Goal: Task Accomplishment & Management: Manage account settings

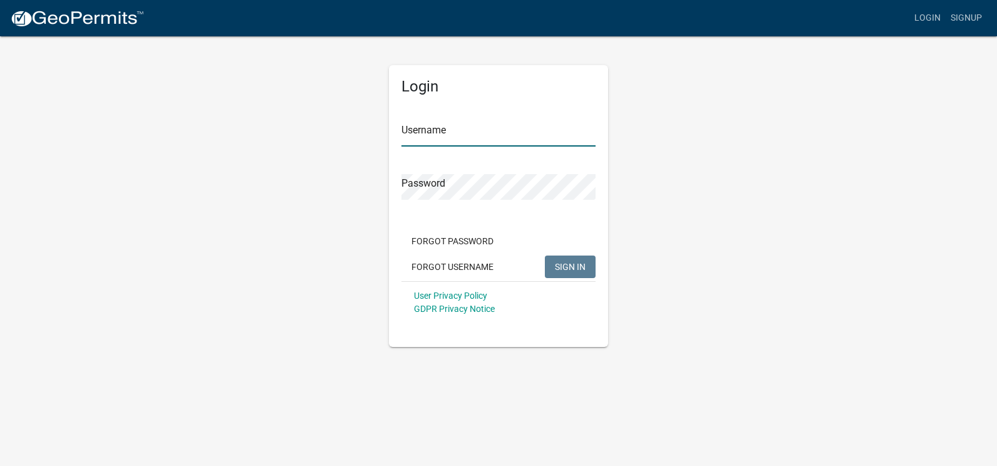
click at [404, 138] on input "Username" at bounding box center [498, 134] width 194 height 26
type input "[EMAIL_ADDRESS][DOMAIN_NAME]"
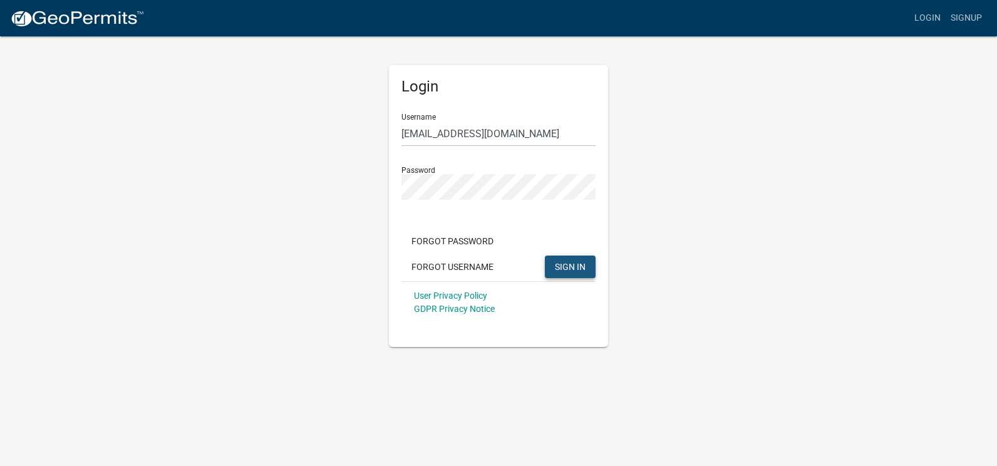
click at [567, 266] on span "SIGN IN" at bounding box center [570, 266] width 31 height 10
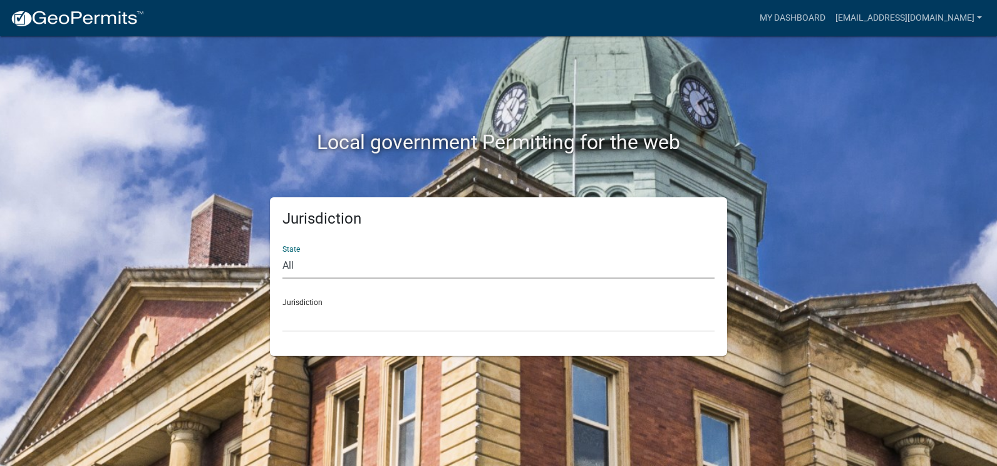
click at [291, 264] on select "All [US_STATE] [US_STATE] [US_STATE] [US_STATE] [US_STATE] [US_STATE] [US_STATE…" at bounding box center [498, 266] width 432 height 26
drag, startPoint x: 810, startPoint y: 188, endPoint x: 501, endPoint y: 245, distance: 313.3
click at [501, 245] on div "State All [US_STATE] [US_STATE] [US_STATE] [US_STATE] [US_STATE] [US_STATE] [US…" at bounding box center [498, 256] width 432 height 43
click at [288, 267] on select "All [US_STATE] [US_STATE] [US_STATE] [US_STATE] [US_STATE] [US_STATE] [US_STATE…" at bounding box center [498, 266] width 432 height 26
click at [282, 253] on select "All [US_STATE] [US_STATE] [US_STATE] [US_STATE] [US_STATE] [US_STATE] [US_STATE…" at bounding box center [498, 266] width 432 height 26
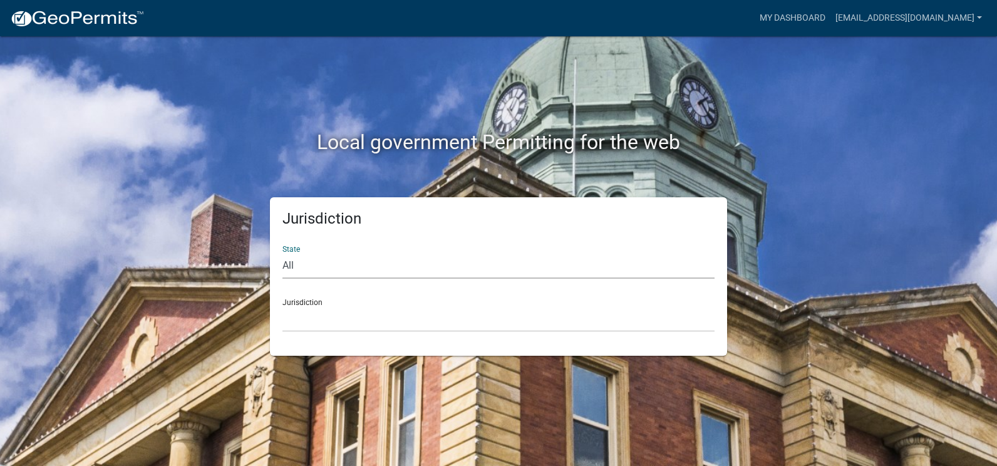
click at [853, 210] on div "Jurisdiction State All [US_STATE] [US_STATE] [US_STATE] [US_STATE] [US_STATE] […" at bounding box center [498, 276] width 714 height 158
click at [757, 18] on link "My Dashboard" at bounding box center [792, 18] width 76 height 24
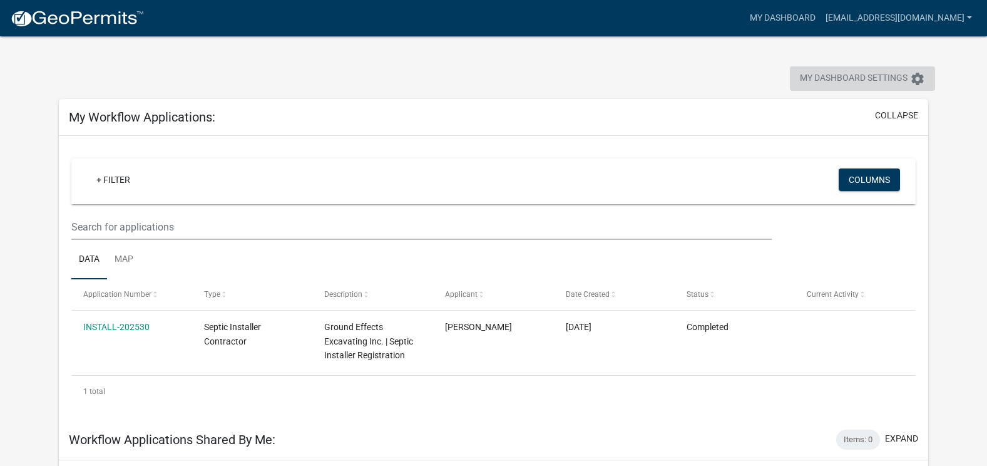
click at [917, 75] on icon "settings" at bounding box center [917, 78] width 15 height 15
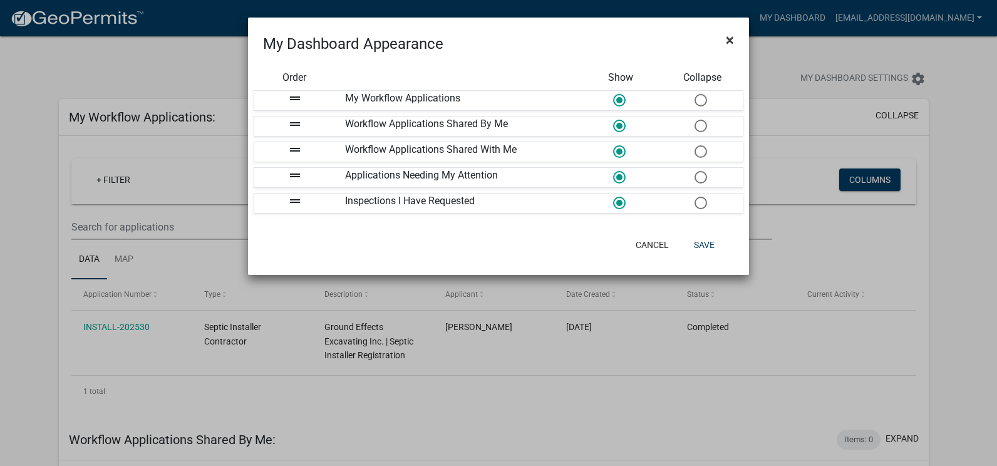
click at [728, 39] on span "×" at bounding box center [730, 40] width 8 height 18
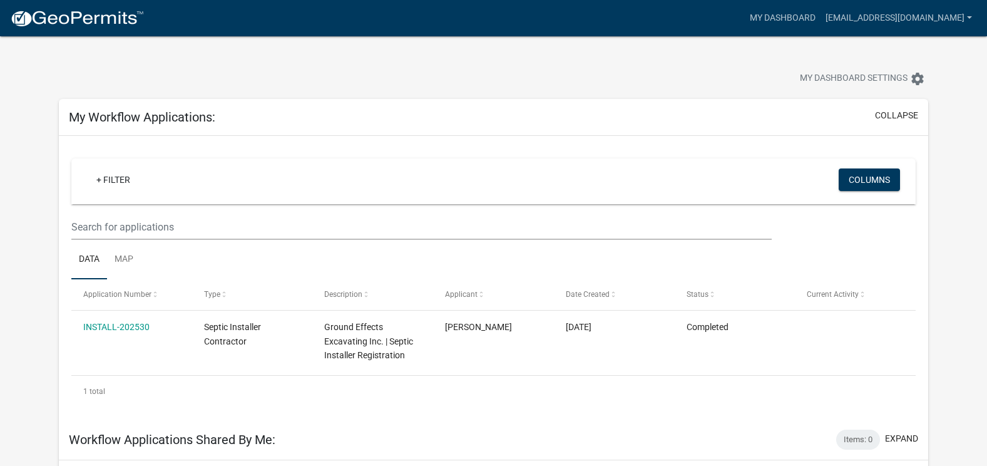
click at [374, 82] on div at bounding box center [308, 80] width 518 height 28
